Goal: Check status: Check status

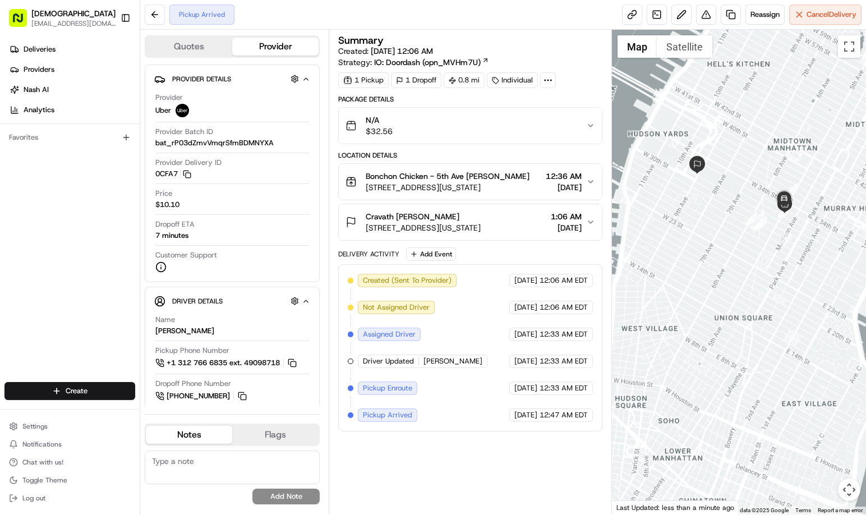
drag, startPoint x: 772, startPoint y: 228, endPoint x: 761, endPoint y: 173, distance: 56.8
click at [761, 173] on div at bounding box center [739, 272] width 254 height 485
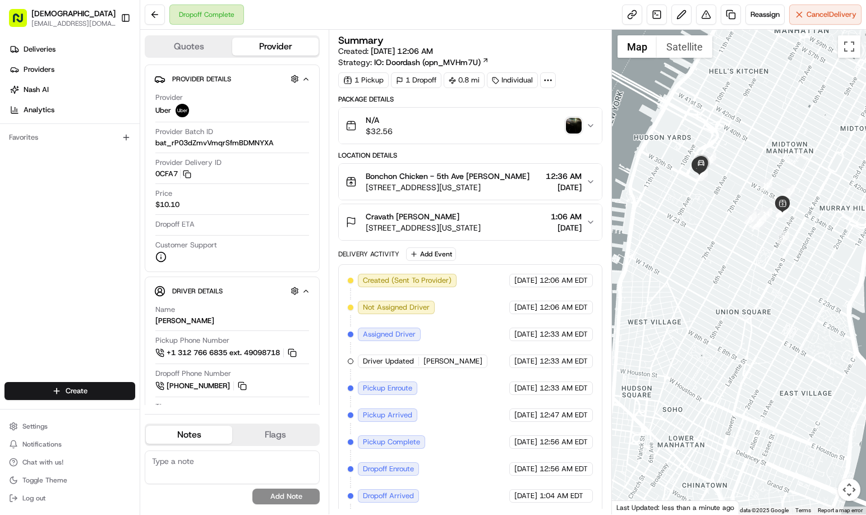
click at [573, 121] on img "button" at bounding box center [574, 126] width 16 height 16
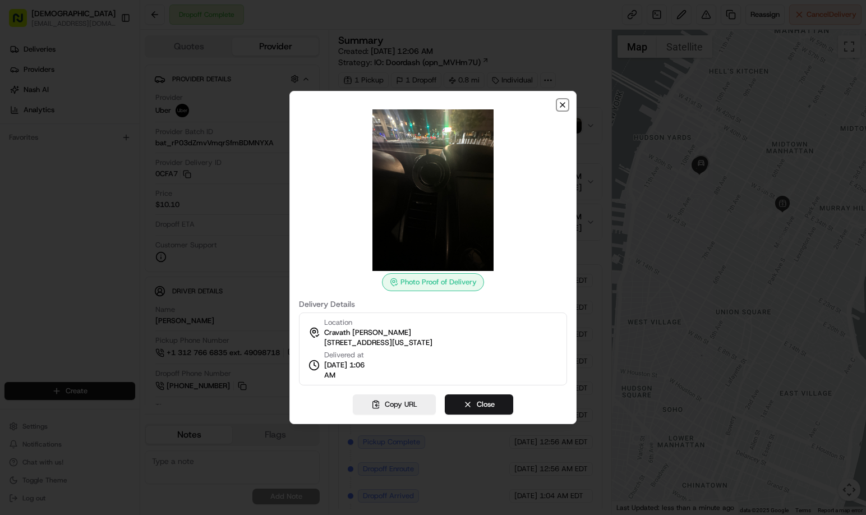
click at [564, 103] on icon "button" at bounding box center [562, 104] width 9 height 9
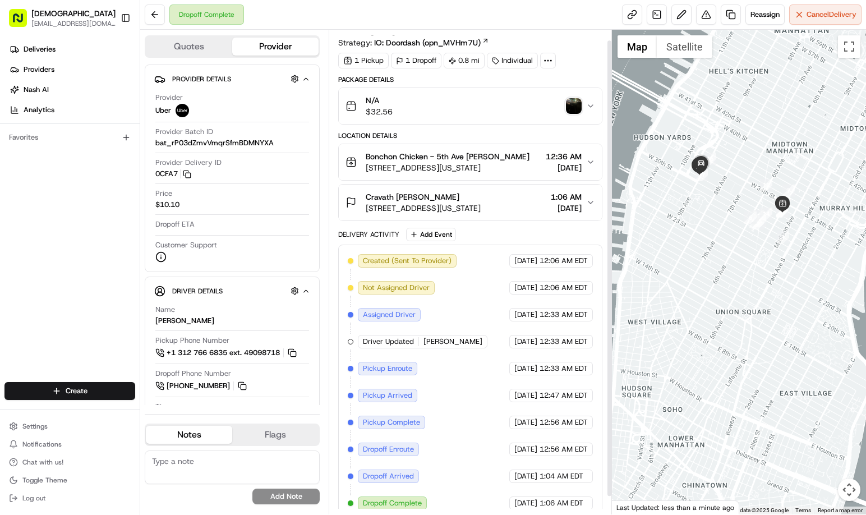
scroll to position [30, 0]
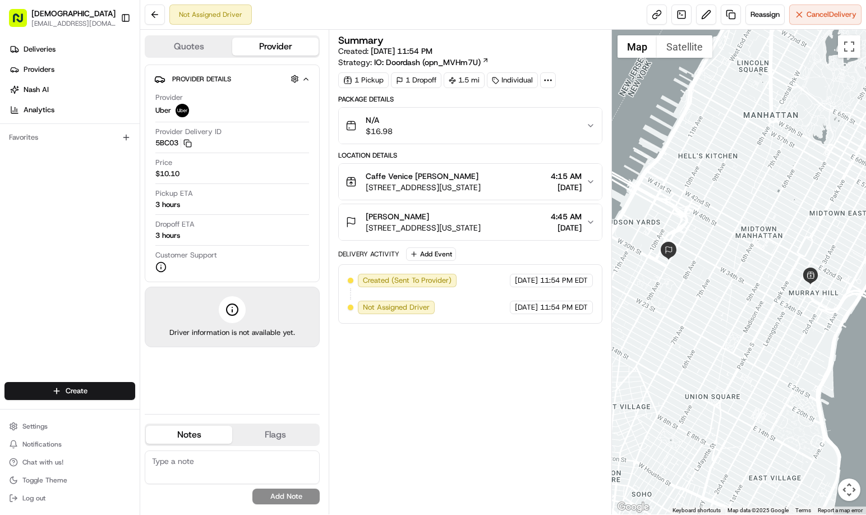
click at [494, 379] on div "Summary Created: [DATE] 11:54 PM Strategy: IO: Doordash (opn_MVHm7U) 1 Pickup 1…" at bounding box center [470, 271] width 264 height 473
